Goal: Transaction & Acquisition: Purchase product/service

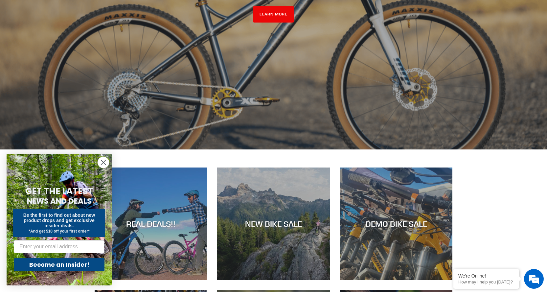
scroll to position [230, 0]
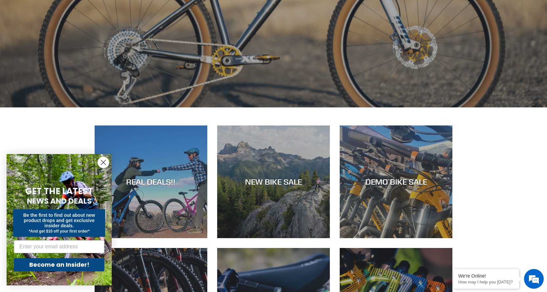
click at [103, 162] on icon "Close dialog" at bounding box center [103, 162] width 5 height 5
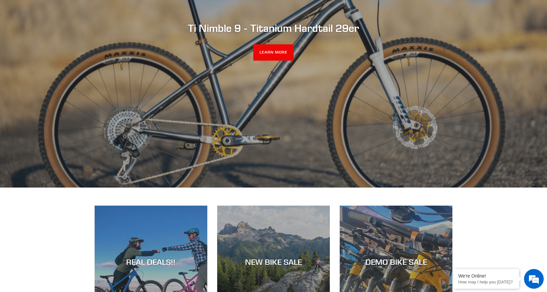
scroll to position [0, 0]
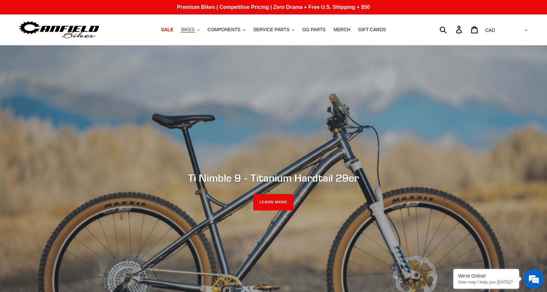
click at [200, 30] on icon ".cls-1{fill:#231f20}" at bounding box center [198, 30] width 2 height 2
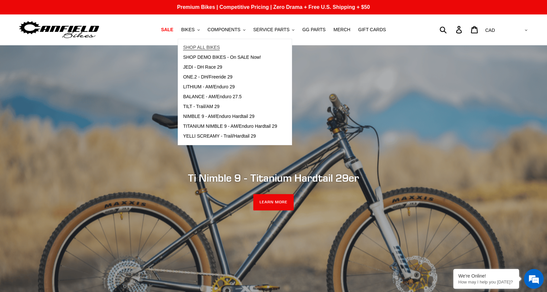
click at [200, 50] on span "SHOP ALL BIKES" at bounding box center [201, 48] width 37 height 6
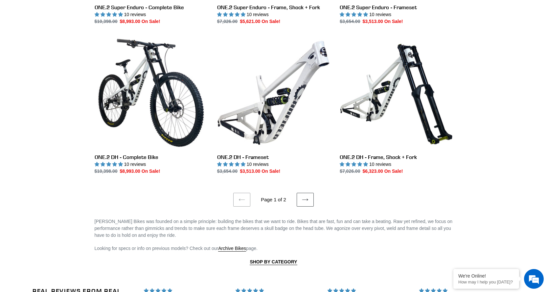
scroll to position [1182, 0]
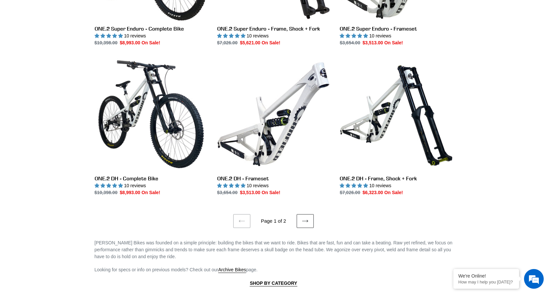
click at [304, 218] on icon at bounding box center [305, 221] width 7 height 7
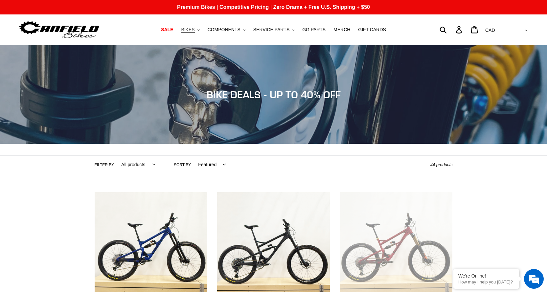
click at [200, 30] on icon ".cls-1{fill:#231f20}" at bounding box center [198, 30] width 2 height 2
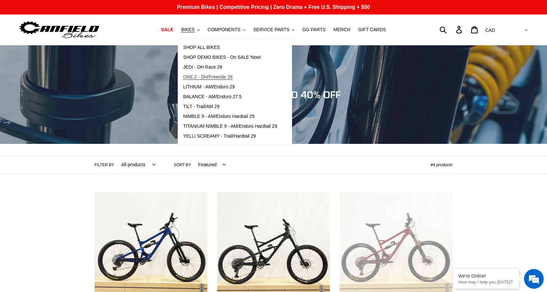
click at [218, 76] on span "ONE.2 - DH/Freeride 29" at bounding box center [207, 77] width 49 height 6
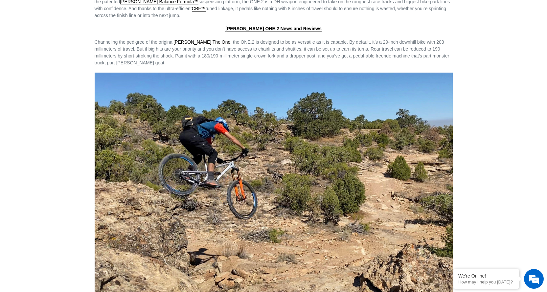
scroll to position [853, 0]
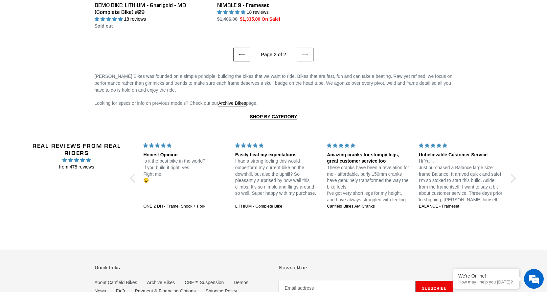
scroll to position [1247, 0]
click at [243, 51] on icon at bounding box center [241, 54] width 7 height 7
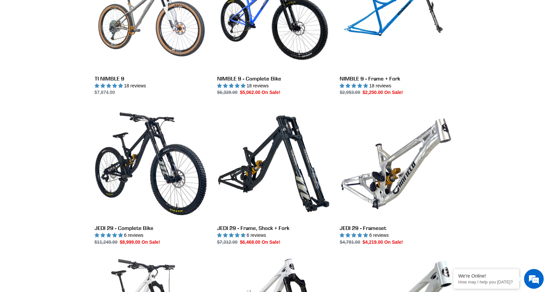
scroll to position [853, 0]
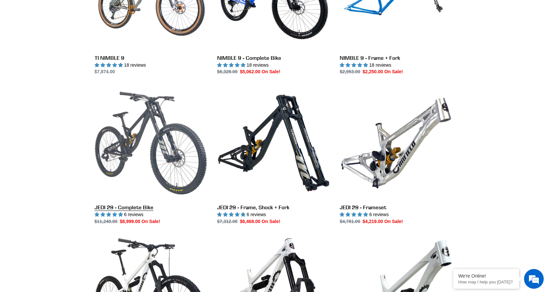
click at [136, 142] on link "JEDI 29 - Complete Bike" at bounding box center [151, 156] width 113 height 138
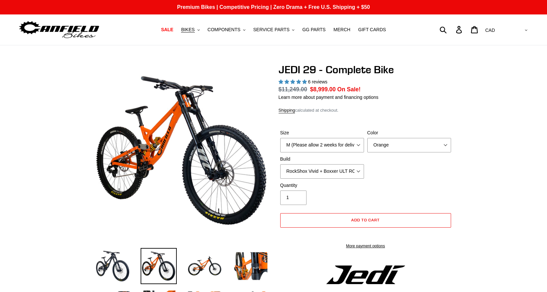
select select "highest-rating"
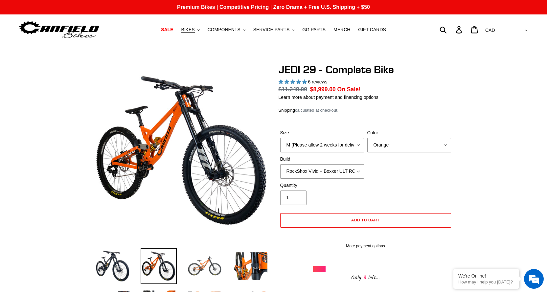
click at [202, 266] on img at bounding box center [204, 266] width 36 height 36
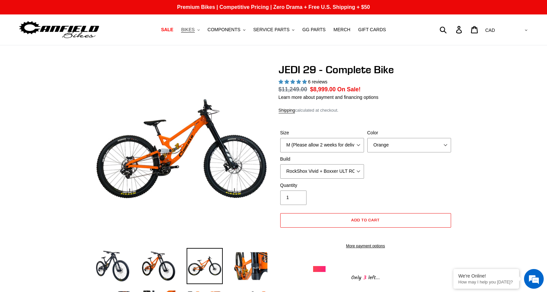
click at [200, 29] on icon ".cls-1{fill:#231f20}" at bounding box center [198, 30] width 2 height 2
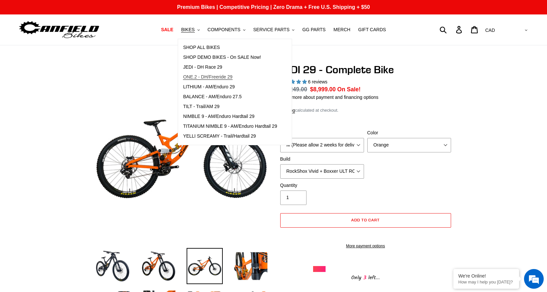
click at [209, 76] on span "ONE.2 - DH/Freeride 29" at bounding box center [207, 77] width 49 height 6
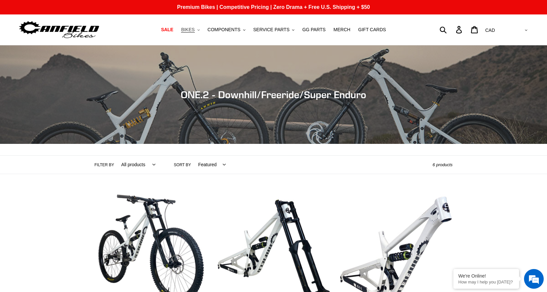
click at [203, 29] on button "BIKES .cls-1{fill:#231f20}" at bounding box center [190, 29] width 25 height 9
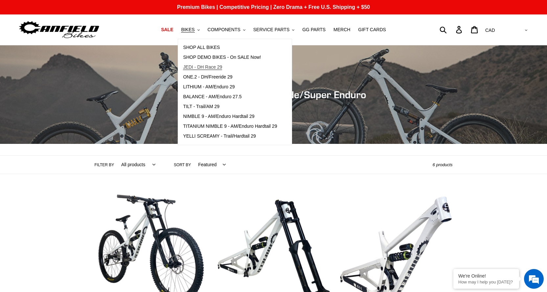
click at [220, 66] on span "JEDI - DH Race 29" at bounding box center [202, 67] width 39 height 6
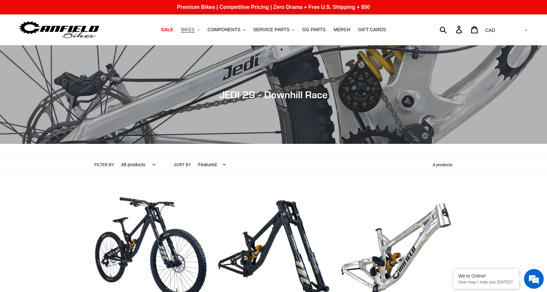
click at [200, 30] on icon "button" at bounding box center [198, 29] width 2 height 1
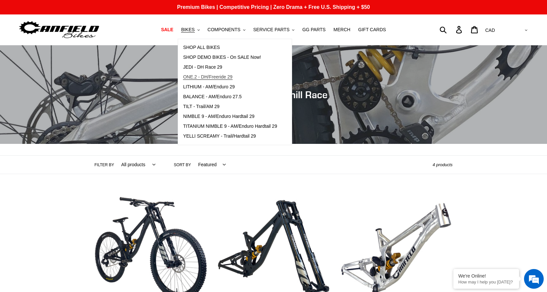
click at [215, 77] on span "ONE.2 - DH/Freeride 29" at bounding box center [207, 77] width 49 height 6
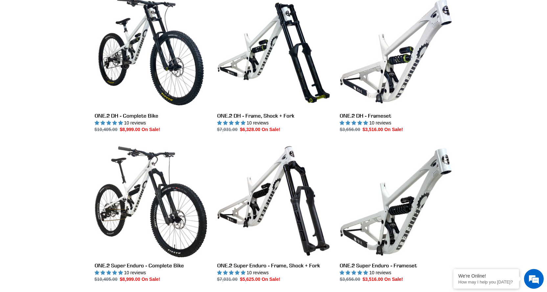
scroll to position [230, 0]
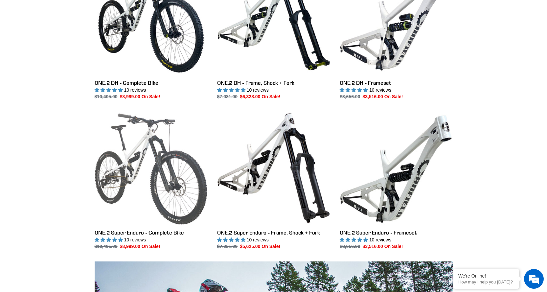
click at [171, 163] on link "ONE.2 Super Enduro - Complete Bike" at bounding box center [151, 181] width 113 height 138
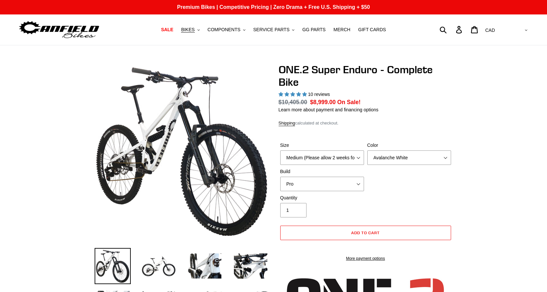
select select "highest-rating"
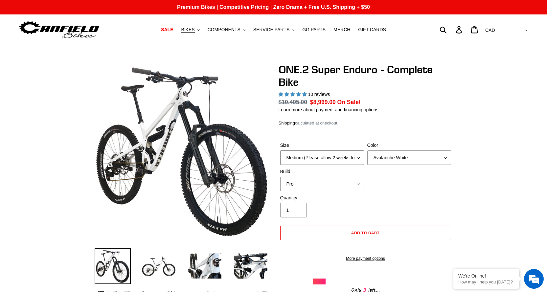
click at [352, 156] on select "Medium (Please allow 2 weeks for delivery) Large (Sold Out)" at bounding box center [322, 157] width 84 height 14
click at [394, 158] on select "Avalanche White Bentonite Grey" at bounding box center [409, 157] width 84 height 14
click at [367, 150] on select "Avalanche White Bentonite Grey" at bounding box center [409, 157] width 84 height 14
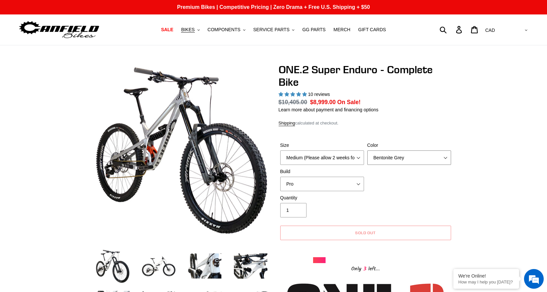
click at [374, 157] on select "Avalanche White Bentonite Grey" at bounding box center [409, 157] width 84 height 14
select select "Avalanche White"
click at [367, 150] on select "Avalanche White Bentonite Grey" at bounding box center [409, 157] width 84 height 14
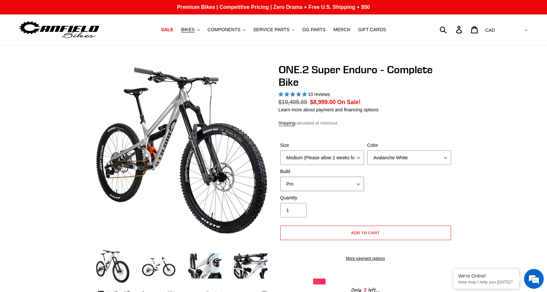
click at [307, 184] on select "Pro" at bounding box center [322, 184] width 84 height 14
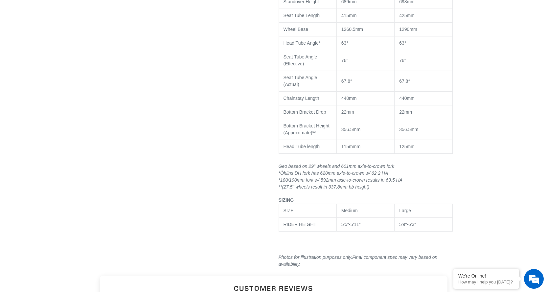
scroll to position [985, 0]
click at [370, 227] on div "5'5"-5'11"" at bounding box center [365, 224] width 48 height 7
click at [419, 225] on td "5'9"-6'3"" at bounding box center [423, 224] width 58 height 14
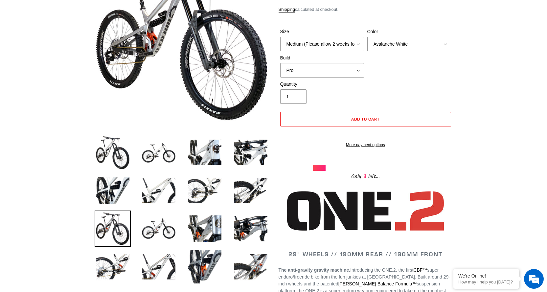
scroll to position [33, 0]
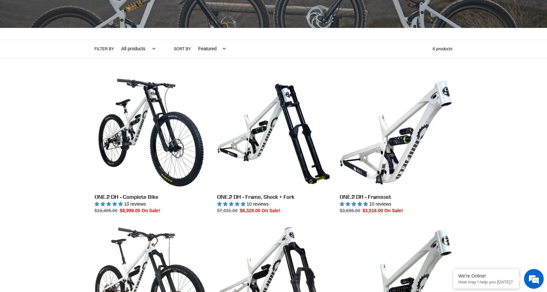
scroll to position [33, 0]
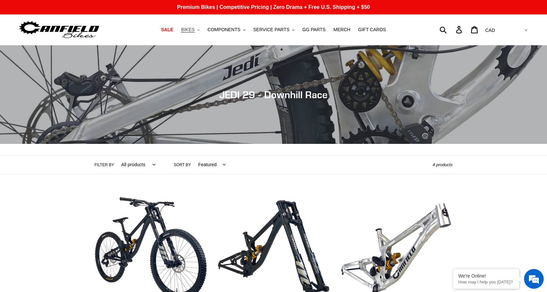
click at [203, 31] on button "BIKES .cls-1{fill:#231f20}" at bounding box center [190, 29] width 25 height 9
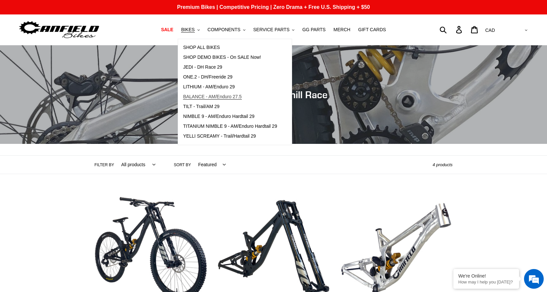
click at [233, 97] on span "BALANCE - AM/Enduro 27.5" at bounding box center [212, 97] width 58 height 6
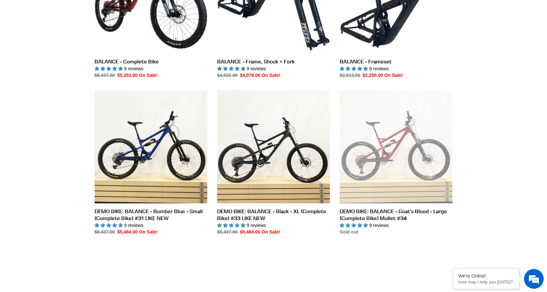
scroll to position [263, 0]
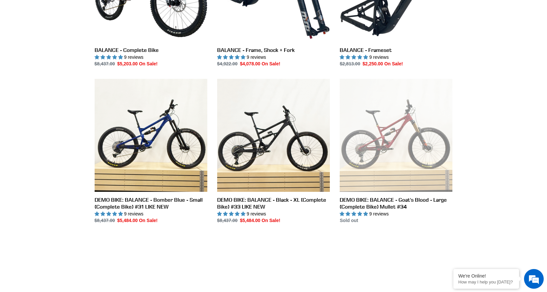
click at [14, 134] on div "Collection: Balance - AM/Enduro 27.5 Filter by All products 275 balance BFCM23 …" at bounding box center [273, 3] width 547 height 441
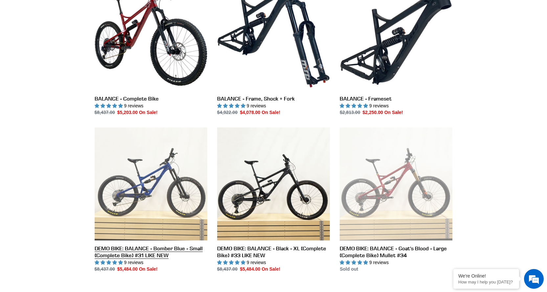
scroll to position [230, 0]
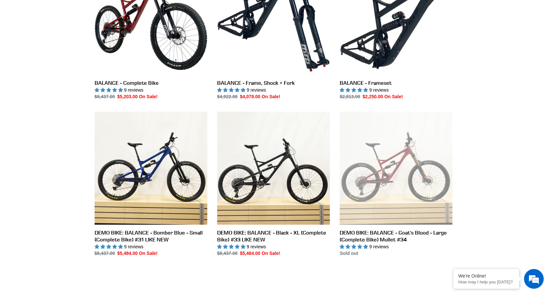
click at [45, 198] on div "Collection: Balance - AM/Enduro 27.5 Filter by All products 275 balance BFCM23 …" at bounding box center [273, 36] width 547 height 441
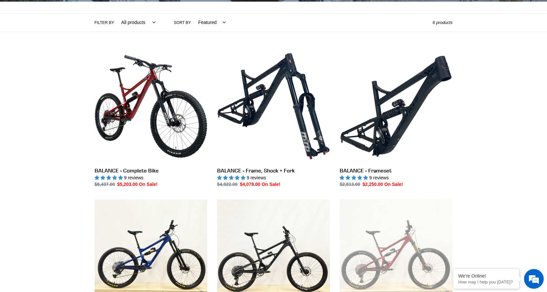
scroll to position [131, 0]
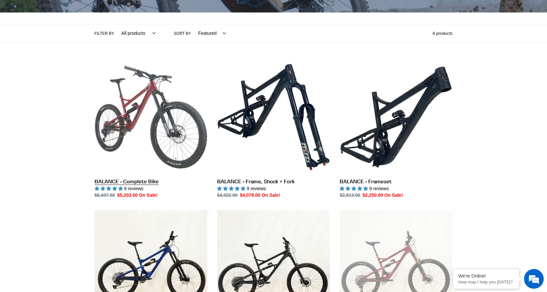
click at [106, 182] on link "BALANCE - Complete Bike" at bounding box center [151, 130] width 113 height 138
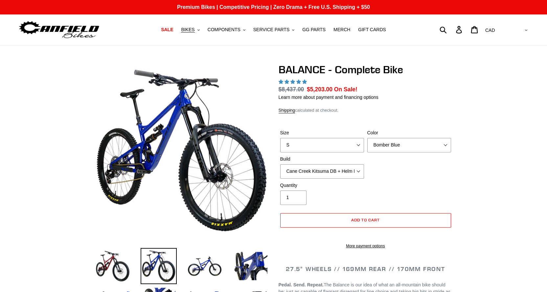
select select "highest-rating"
click at [316, 145] on select "S M L XL" at bounding box center [322, 145] width 84 height 14
select select "L"
click at [280, 138] on select "S M L XL" at bounding box center [322, 145] width 84 height 14
click at [405, 146] on select "Bomber Blue Goat's Blood Stealth Black" at bounding box center [409, 145] width 84 height 14
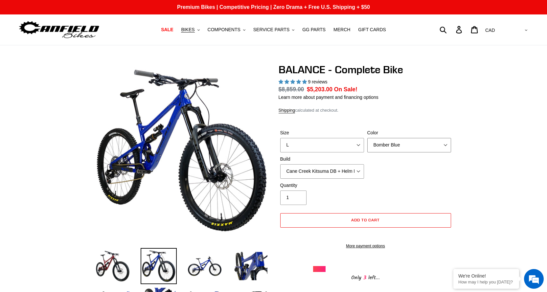
select select "Goat's Blood"
click at [367, 138] on select "Bomber Blue Goat's Blood Stealth Black" at bounding box center [409, 145] width 84 height 14
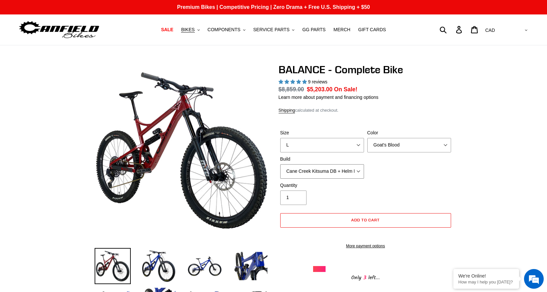
click at [317, 172] on select "Cane Creek Kitsuma DB + Helm MKII + SRAM GX Cane Creek Kitsuma DB + Helm MKII +…" at bounding box center [322, 171] width 84 height 14
click at [430, 172] on div "Size S M L XL Color Bomber Blue Goat's Blood Stealth Black Build Cane Creek Kit…" at bounding box center [365, 155] width 174 height 53
click at [322, 169] on select "Cane Creek Kitsuma DB + Helm MKII + SRAM GX Cane Creek Kitsuma DB + Helm MKII +…" at bounding box center [322, 171] width 84 height 14
click at [280, 164] on select "Cane Creek Kitsuma DB + Helm MKII + SRAM GX Cane Creek Kitsuma DB + Helm MKII +…" at bounding box center [322, 171] width 84 height 14
click at [315, 172] on select "Cane Creek Kitsuma DB + Helm MKII + SRAM GX Cane Creek Kitsuma DB + Helm MKII +…" at bounding box center [322, 171] width 84 height 14
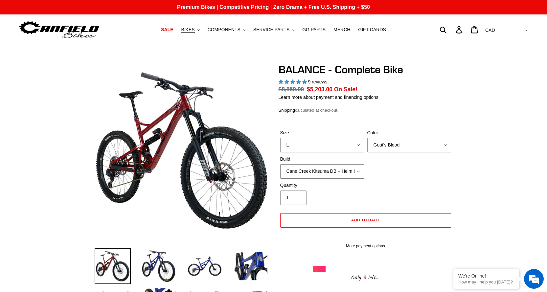
click at [280, 164] on select "Cane Creek Kitsuma DB + Helm MKII + SRAM GX Cane Creek Kitsuma DB + Helm MKII +…" at bounding box center [322, 171] width 84 height 14
click at [315, 174] on select "Cane Creek Kitsuma DB + Helm MKII + SRAM GX Cane Creek Kitsuma DB + Helm MKII +…" at bounding box center [322, 171] width 84 height 14
click at [280, 164] on select "Cane Creek Kitsuma DB + Helm MKII + SRAM GX Cane Creek Kitsuma DB + Helm MKII +…" at bounding box center [322, 171] width 84 height 14
click at [317, 170] on select "Cane Creek Kitsuma DB + Helm MKII + SRAM GX Cane Creek Kitsuma DB + Helm MKII +…" at bounding box center [322, 171] width 84 height 14
click at [280, 164] on select "Cane Creek Kitsuma DB + Helm MKII + SRAM GX Cane Creek Kitsuma DB + Helm MKII +…" at bounding box center [322, 171] width 84 height 14
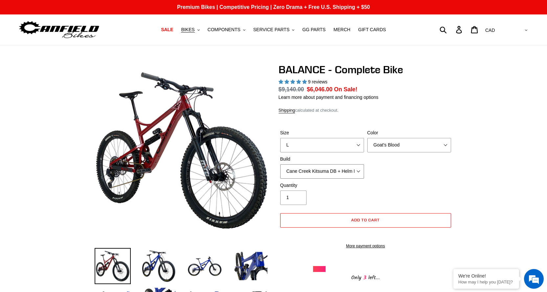
click at [315, 170] on select "Cane Creek Kitsuma DB + Helm MKII + SRAM GX Cane Creek Kitsuma DB + Helm MKII +…" at bounding box center [322, 171] width 84 height 14
click at [280, 164] on select "Cane Creek Kitsuma DB + Helm MKII + SRAM GX Cane Creek Kitsuma DB + Helm MKII +…" at bounding box center [322, 171] width 84 height 14
click at [305, 175] on select "Cane Creek Kitsuma DB + Helm MKII + SRAM GX Cane Creek Kitsuma DB + Helm MKII +…" at bounding box center [322, 171] width 84 height 14
click at [280, 164] on select "Cane Creek Kitsuma DB + Helm MKII + SRAM GX Cane Creek Kitsuma DB + Helm MKII +…" at bounding box center [322, 171] width 84 height 14
drag, startPoint x: 310, startPoint y: 170, endPoint x: 312, endPoint y: 177, distance: 6.6
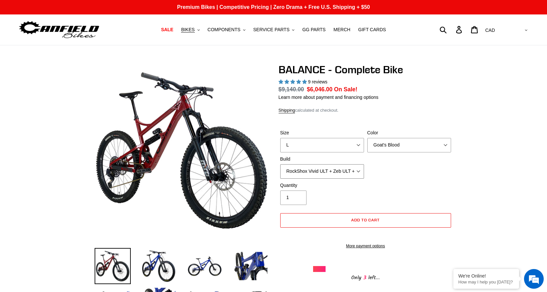
click at [310, 170] on select "Cane Creek Kitsuma DB + Helm MKII + SRAM GX Cane Creek Kitsuma DB + Helm MKII +…" at bounding box center [322, 171] width 84 height 14
click at [280, 164] on select "Cane Creek Kitsuma DB + Helm MKII + SRAM GX Cane Creek Kitsuma DB + Helm MKII +…" at bounding box center [322, 171] width 84 height 14
click at [314, 175] on select "Cane Creek Kitsuma DB + Helm MKII + SRAM GX Cane Creek Kitsuma DB + Helm MKII +…" at bounding box center [322, 171] width 84 height 14
click at [280, 164] on select "Cane Creek Kitsuma DB + Helm MKII + SRAM GX Cane Creek Kitsuma DB + Helm MKII +…" at bounding box center [322, 171] width 84 height 14
click at [331, 171] on select "Cane Creek Kitsuma DB + Helm MKII + SRAM GX Cane Creek Kitsuma DB + Helm MKII +…" at bounding box center [322, 171] width 84 height 14
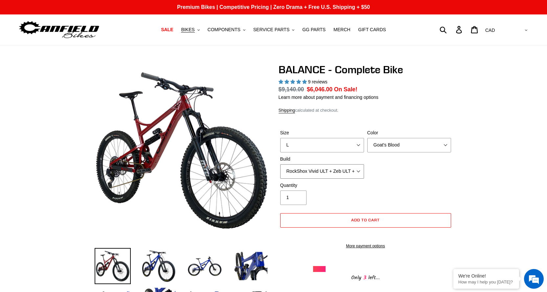
click at [280, 164] on select "Cane Creek Kitsuma DB + Helm MKII + SRAM GX Cane Creek Kitsuma DB + Helm MKII +…" at bounding box center [322, 171] width 84 height 14
click at [323, 168] on select "Cane Creek Kitsuma DB + Helm MKII + SRAM GX Cane Creek Kitsuma DB + Helm MKII +…" at bounding box center [322, 171] width 84 height 14
select select "Cane Creek Kitsuma DB + Helm MKII + SRAM XO"
click at [280, 164] on select "Cane Creek Kitsuma DB + Helm MKII + SRAM GX Cane Creek Kitsuma DB + Helm MKII +…" at bounding box center [322, 171] width 84 height 14
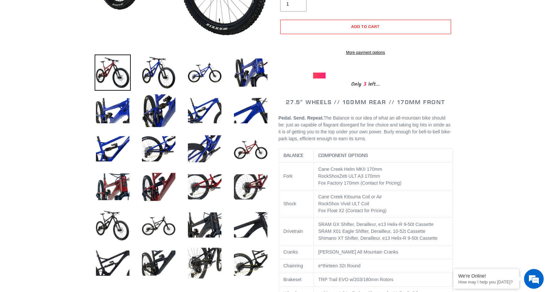
scroll to position [197, 0]
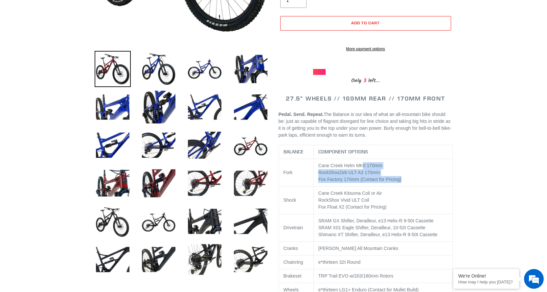
drag, startPoint x: 361, startPoint y: 173, endPoint x: 412, endPoint y: 186, distance: 52.2
click at [412, 186] on td "Cane Creek Helm MKII 170mm RockShox Zeb ULT A3 170 mm Fox Factory 170mm (Contac…" at bounding box center [382, 173] width 139 height 28
click at [393, 183] on td "Cane Creek Helm MKII 170mm RockShox Zeb ULT A3 170 mm Fox Factory 170mm (Contac…" at bounding box center [382, 173] width 139 height 28
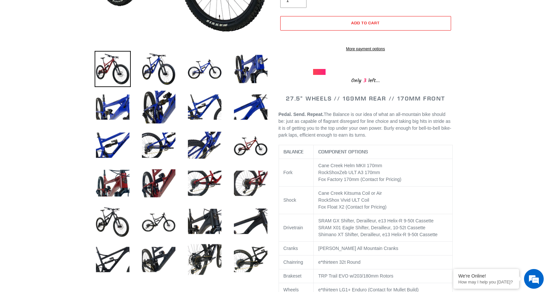
click at [382, 186] on td "Cane Creek Helm MKII 170mm RockShox Zeb ULT A3 170 mm Fox Factory 170mm (Contac…" at bounding box center [382, 173] width 139 height 28
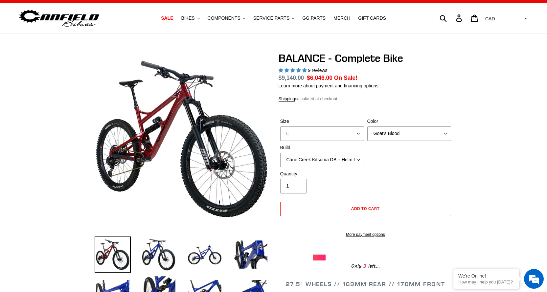
scroll to position [0, 0]
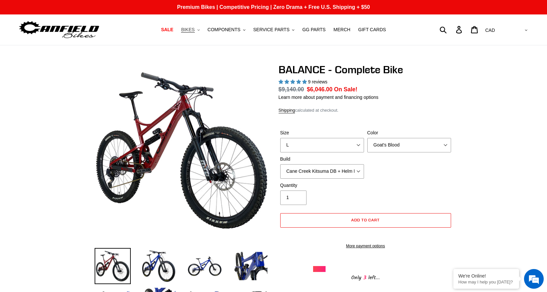
click at [203, 30] on button "BIKES .cls-1{fill:#231f20}" at bounding box center [190, 29] width 25 height 9
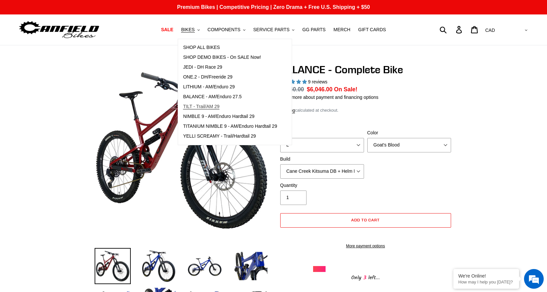
click at [214, 105] on span "TILT - Trail/AM 29" at bounding box center [201, 107] width 36 height 6
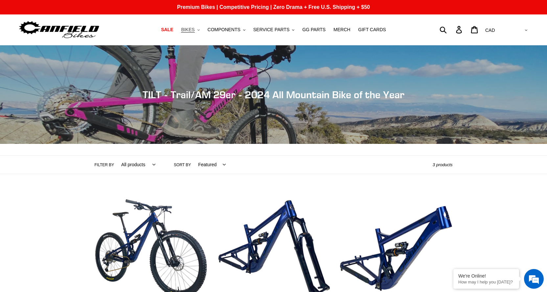
click at [203, 29] on button "BIKES .cls-1{fill:#231f20}" at bounding box center [190, 29] width 25 height 9
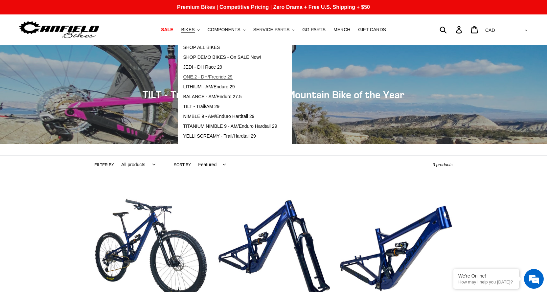
click at [216, 77] on span "ONE.2 - DH/Freeride 29" at bounding box center [207, 77] width 49 height 6
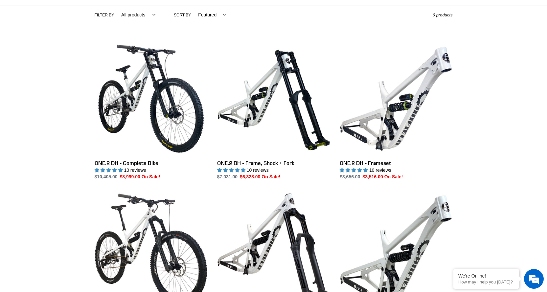
scroll to position [164, 0]
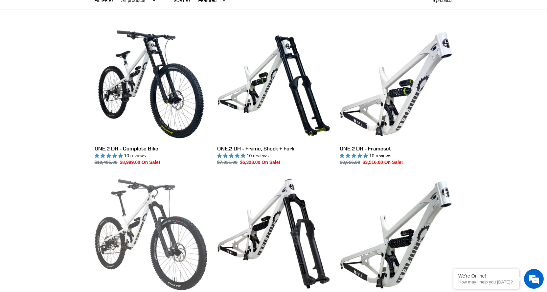
click at [159, 209] on link "ONE.2 Super Enduro - Complete Bike" at bounding box center [151, 246] width 113 height 138
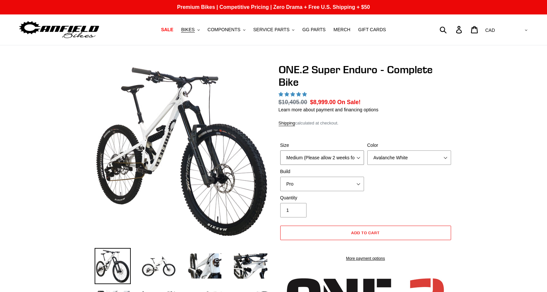
click at [336, 156] on select "Medium (Please allow 2 weeks for delivery) Large (Sold Out)" at bounding box center [322, 157] width 84 height 14
select select "highest-rating"
select select "Large (Sold Out)"
click at [280, 150] on select "Medium (Please allow 2 weeks for delivery) Large (Sold Out)" at bounding box center [322, 157] width 84 height 14
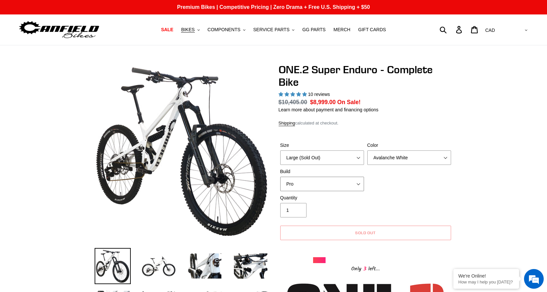
click at [332, 177] on select "Pro" at bounding box center [322, 184] width 84 height 14
click at [332, 179] on select "Pro" at bounding box center [322, 184] width 84 height 14
click at [389, 158] on select "Avalanche White Bentonite Grey" at bounding box center [409, 157] width 84 height 14
click at [367, 150] on select "Avalanche White Bentonite Grey" at bounding box center [409, 157] width 84 height 14
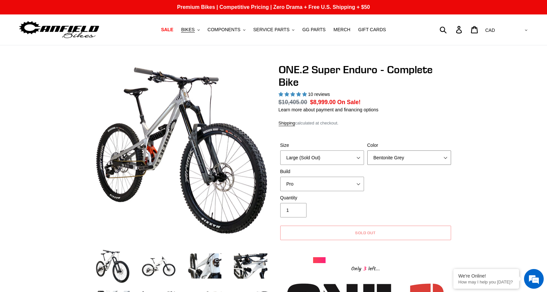
click at [392, 155] on select "Avalanche White Bentonite Grey" at bounding box center [409, 157] width 84 height 14
click at [367, 150] on select "Avalanche White Bentonite Grey" at bounding box center [409, 157] width 84 height 14
click at [417, 157] on select "Avalanche White Bentonite Grey" at bounding box center [409, 157] width 84 height 14
click at [367, 150] on select "Avalanche White Bentonite Grey" at bounding box center [409, 157] width 84 height 14
click at [398, 157] on select "Avalanche White Bentonite Grey" at bounding box center [409, 157] width 84 height 14
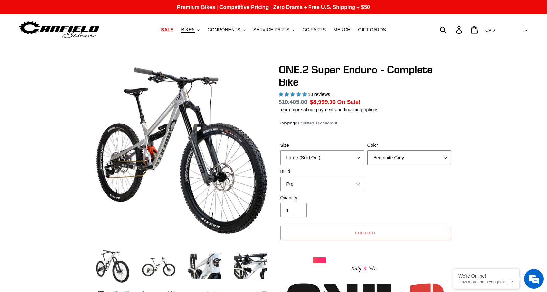
select select "Avalanche White"
click at [367, 150] on select "Avalanche White Bentonite Grey" at bounding box center [409, 157] width 84 height 14
click at [324, 152] on select "Medium (Please allow 2 weeks for delivery) Large (Sold Out)" at bounding box center [322, 157] width 84 height 14
click at [280, 150] on select "Medium (Please allow 2 weeks for delivery) Large (Sold Out)" at bounding box center [322, 157] width 84 height 14
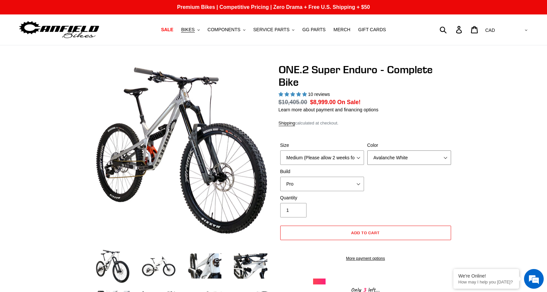
click at [388, 154] on select "Avalanche White Bentonite Grey" at bounding box center [409, 157] width 84 height 14
click at [367, 150] on select "Avalanche White Bentonite Grey" at bounding box center [409, 157] width 84 height 14
click at [337, 154] on select "Medium (Please allow 2 weeks for delivery) Large (Sold Out)" at bounding box center [322, 157] width 84 height 14
select select "Large (Sold Out)"
click at [280, 150] on select "Medium (Please allow 2 weeks for delivery) Large (Sold Out)" at bounding box center [322, 157] width 84 height 14
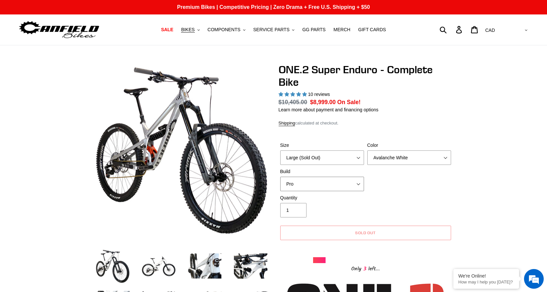
click at [303, 184] on select "Pro" at bounding box center [322, 184] width 84 height 14
click at [299, 181] on select "Pro" at bounding box center [322, 184] width 84 height 14
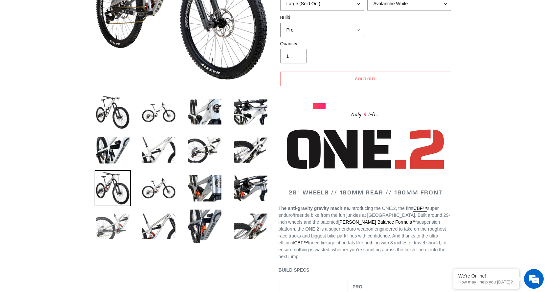
scroll to position [197, 0]
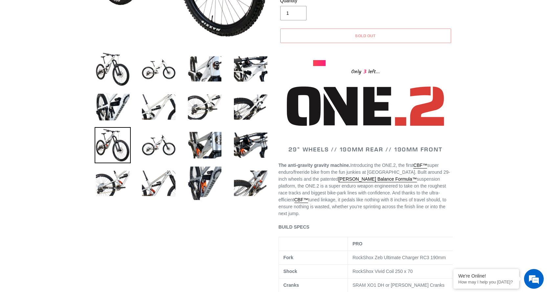
click at [361, 197] on span "tuned linkage, it pedals like nothing with 8 inches of travel should, to ensure…" at bounding box center [362, 206] width 168 height 19
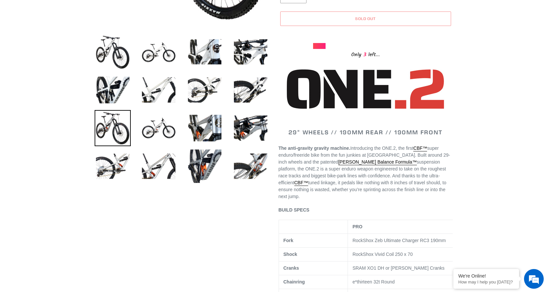
scroll to position [230, 0]
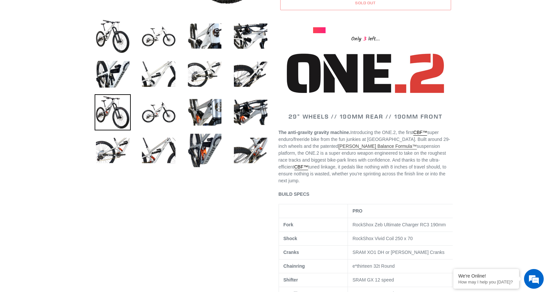
click at [338, 148] on link "[PERSON_NAME] Balance Formula™" at bounding box center [377, 146] width 78 height 6
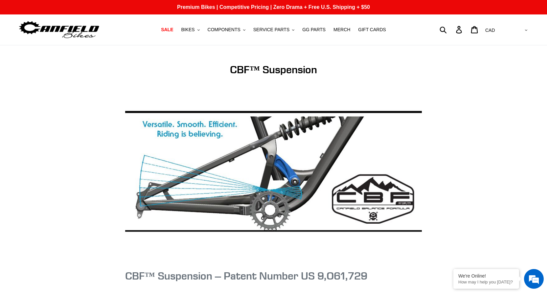
scroll to position [33, 0]
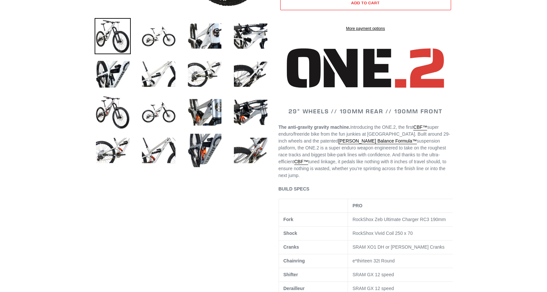
scroll to position [230, 0]
select select "highest-rating"
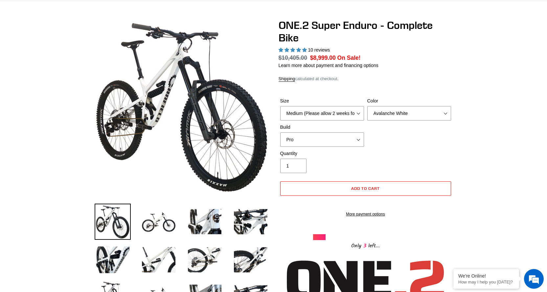
scroll to position [33, 0]
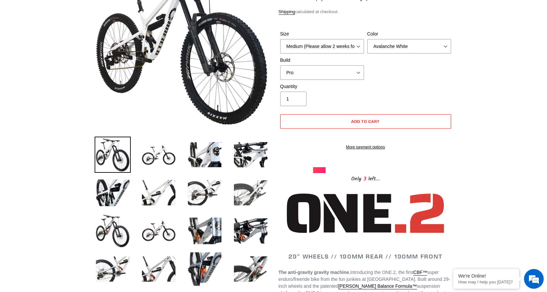
scroll to position [131, 0]
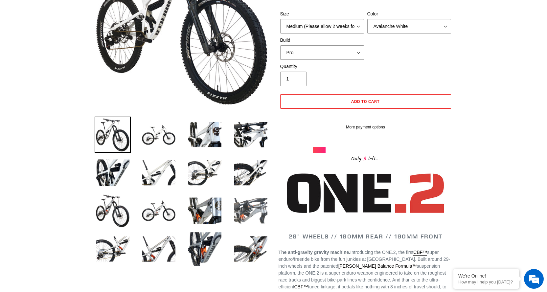
click at [253, 211] on img at bounding box center [250, 211] width 36 height 36
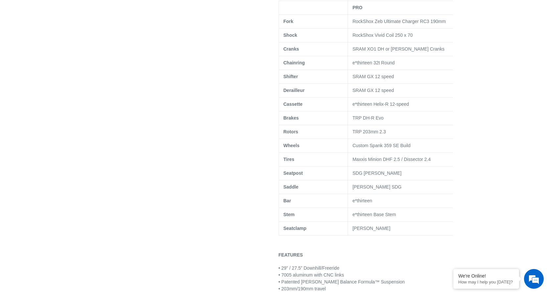
scroll to position [460, 0]
